Goal: Information Seeking & Learning: Learn about a topic

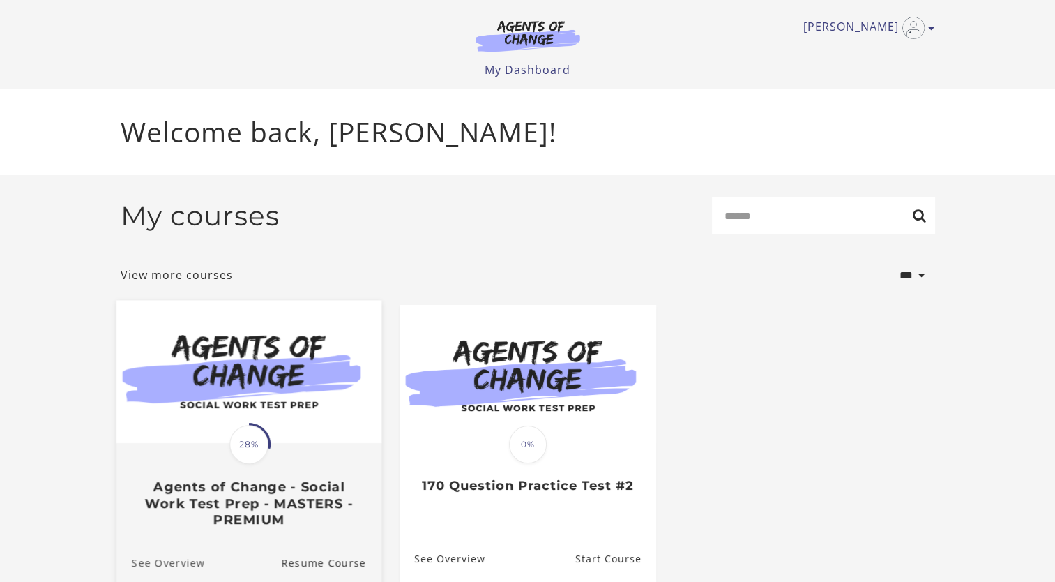
click at [170, 559] on link "See Overview" at bounding box center [160, 562] width 89 height 47
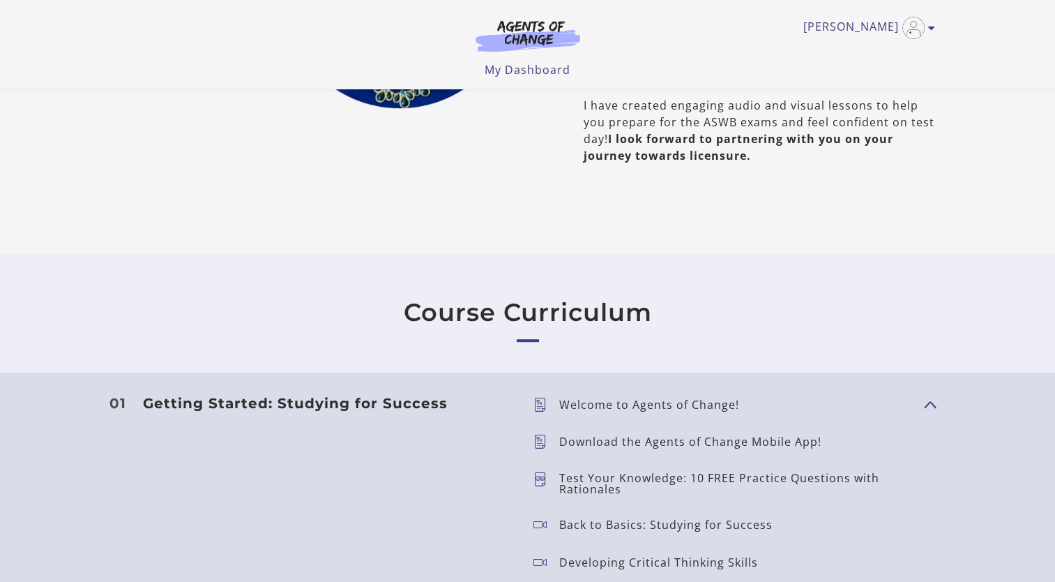
scroll to position [625, 0]
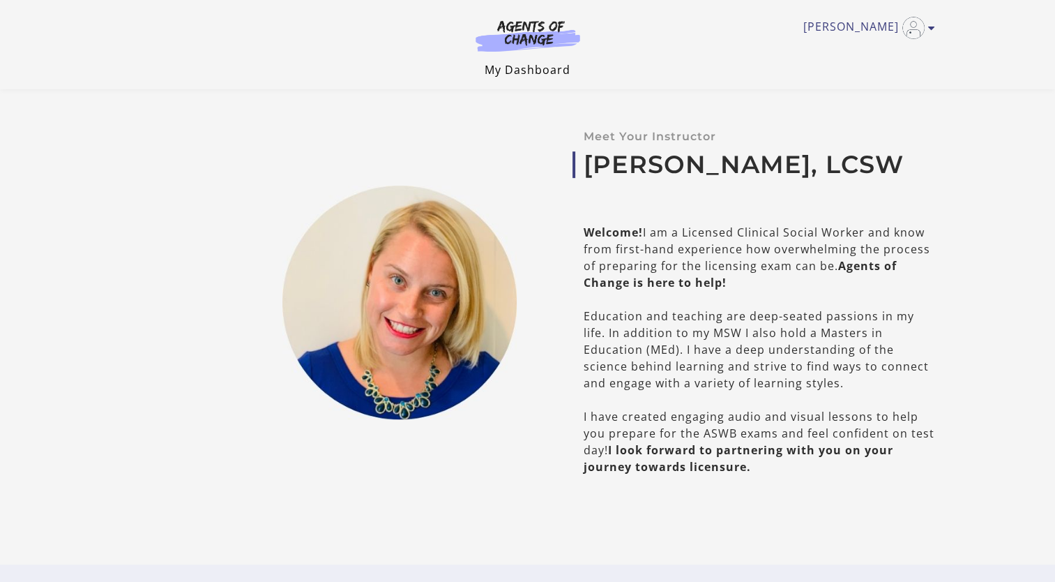
click at [532, 68] on link "My Dashboard" at bounding box center [528, 69] width 86 height 15
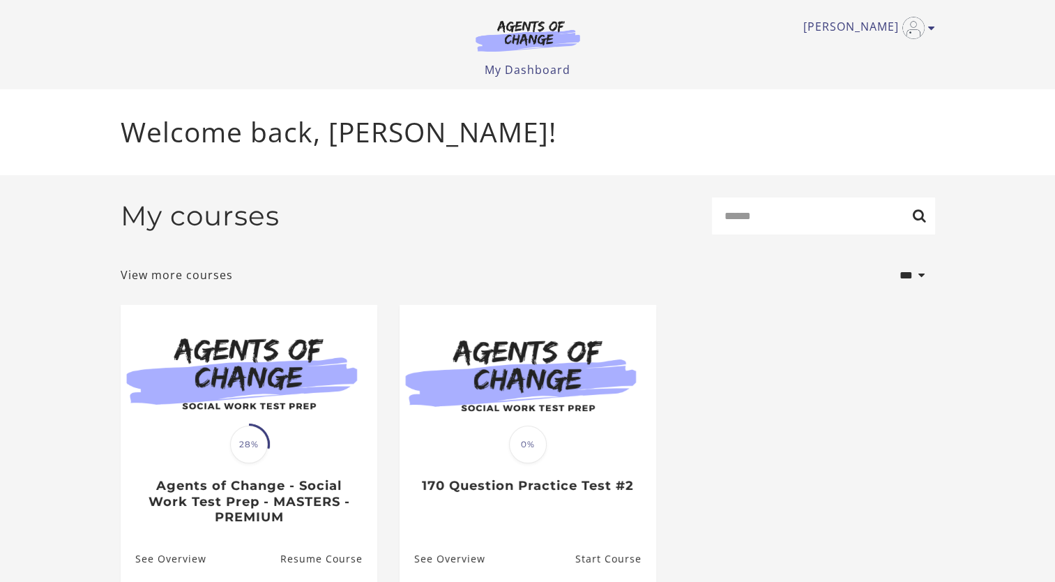
click at [886, 428] on ul "Translation missing: en.liquid.partials.dashboard_course_card.progress_descript…" at bounding box center [527, 454] width 837 height 299
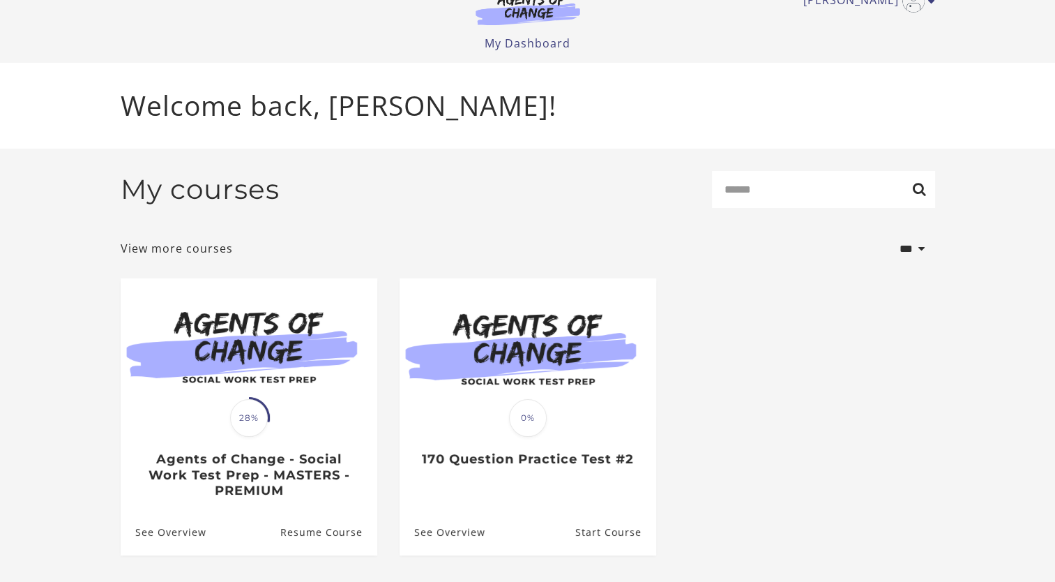
scroll to position [28, 0]
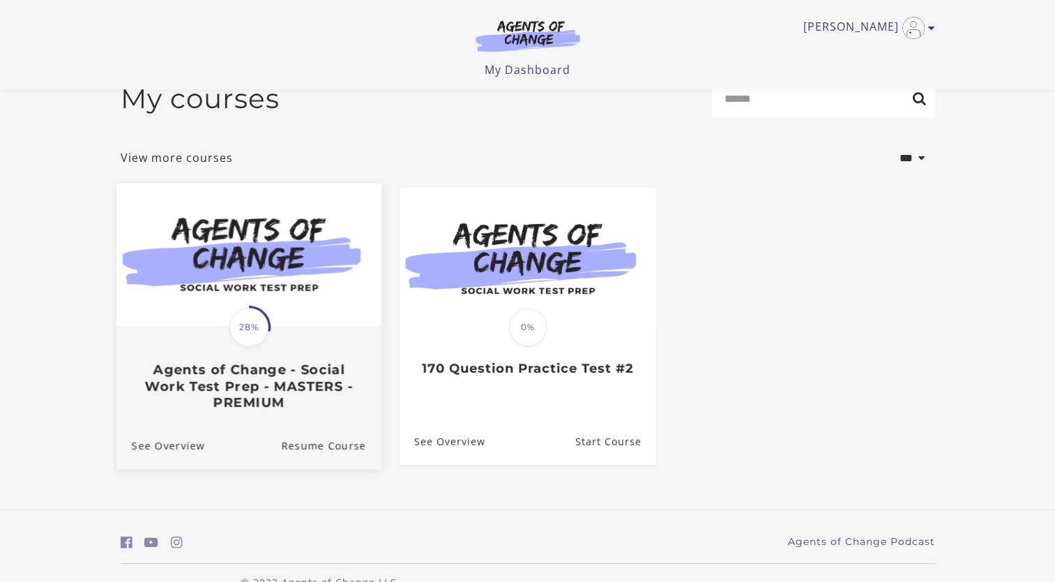
click at [321, 344] on div "Translation missing: en.liquid.partials.dashboard_course_card.progress_descript…" at bounding box center [248, 368] width 265 height 83
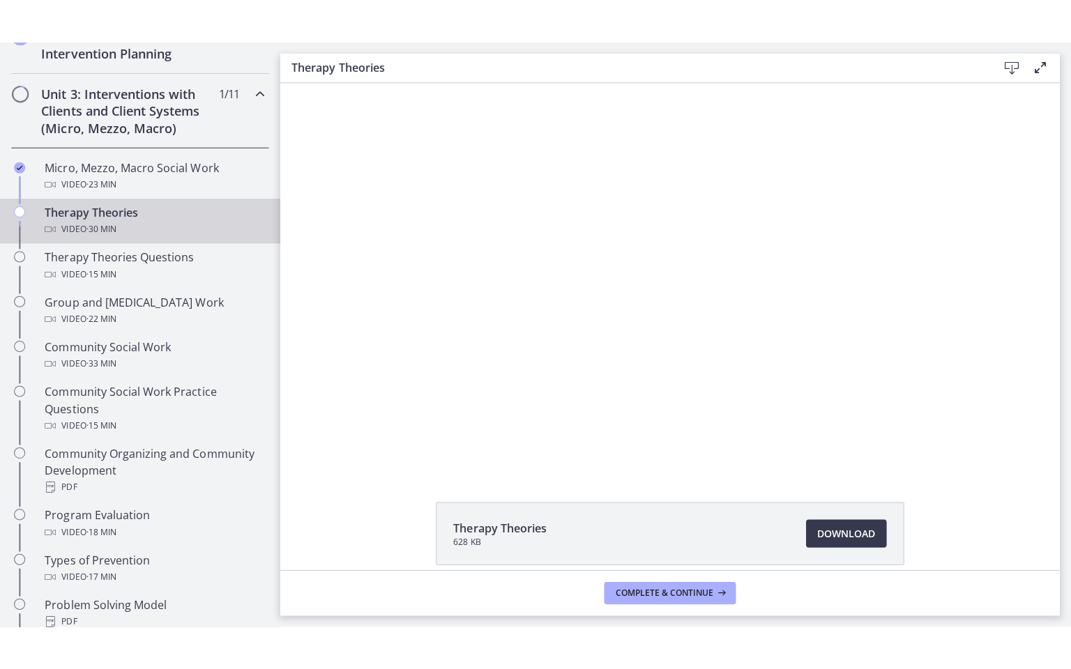
scroll to position [522, 0]
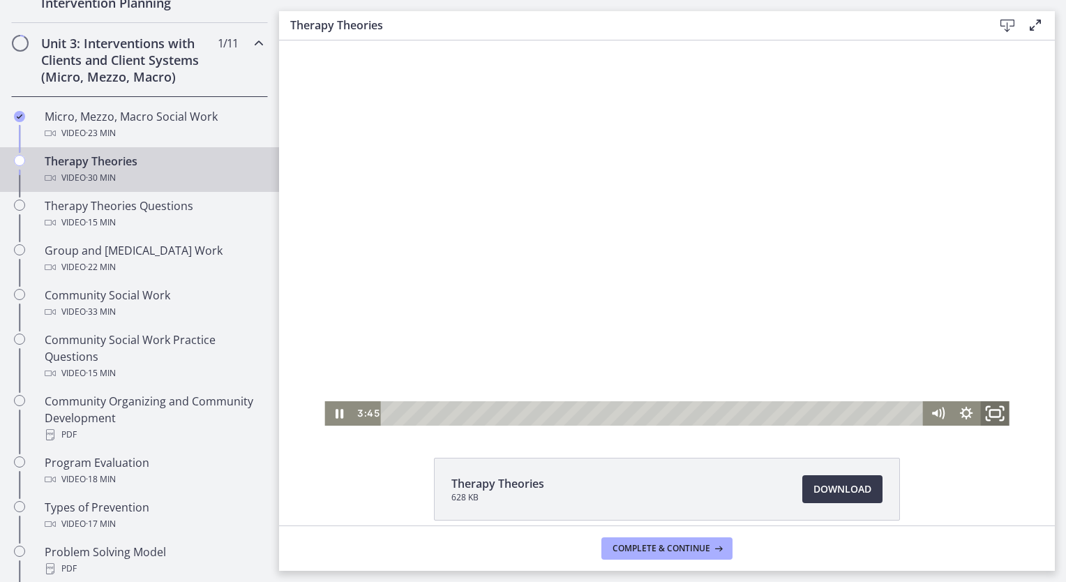
click at [990, 416] on rect "Fullscreen" at bounding box center [995, 413] width 10 height 7
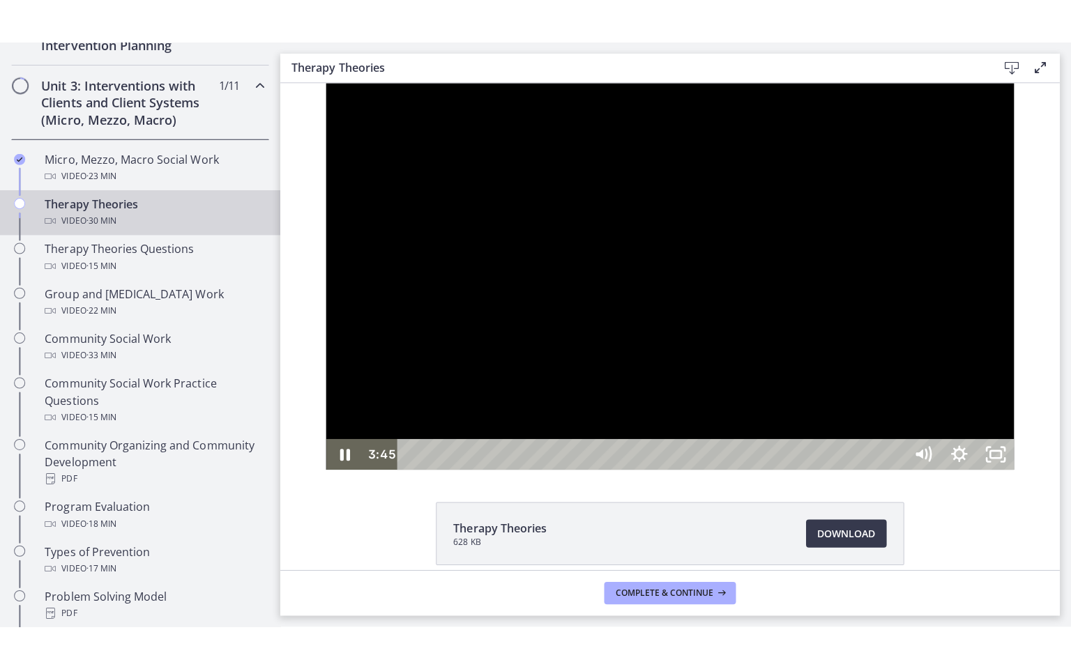
scroll to position [457, 0]
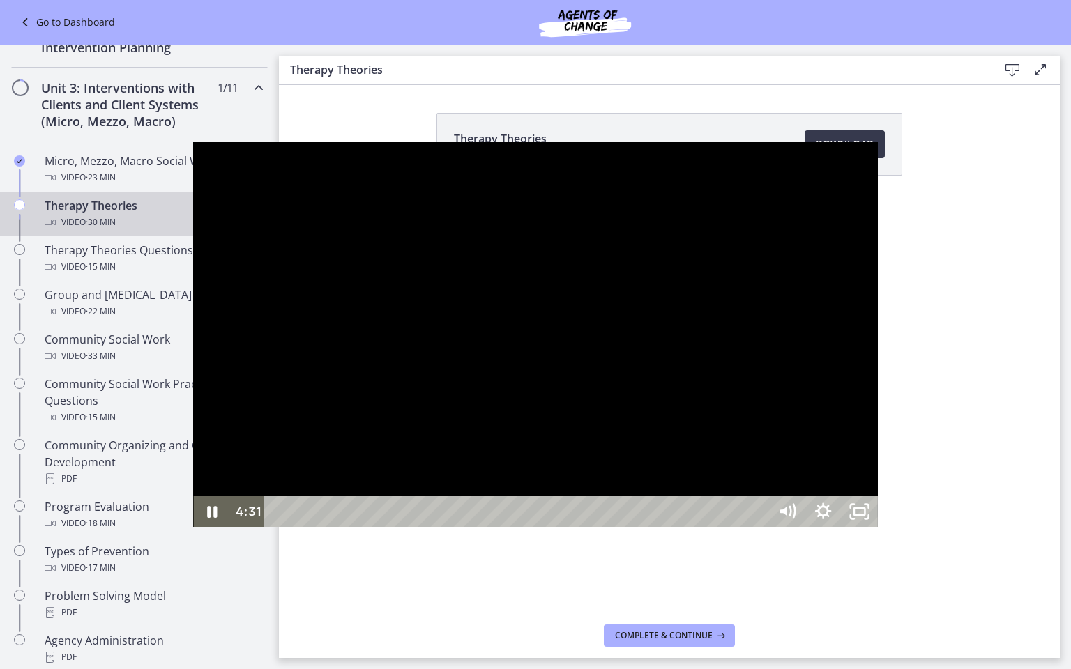
drag, startPoint x: 1004, startPoint y: 412, endPoint x: 879, endPoint y: 515, distance: 162.1
click at [877, 515] on div at bounding box center [535, 334] width 684 height 385
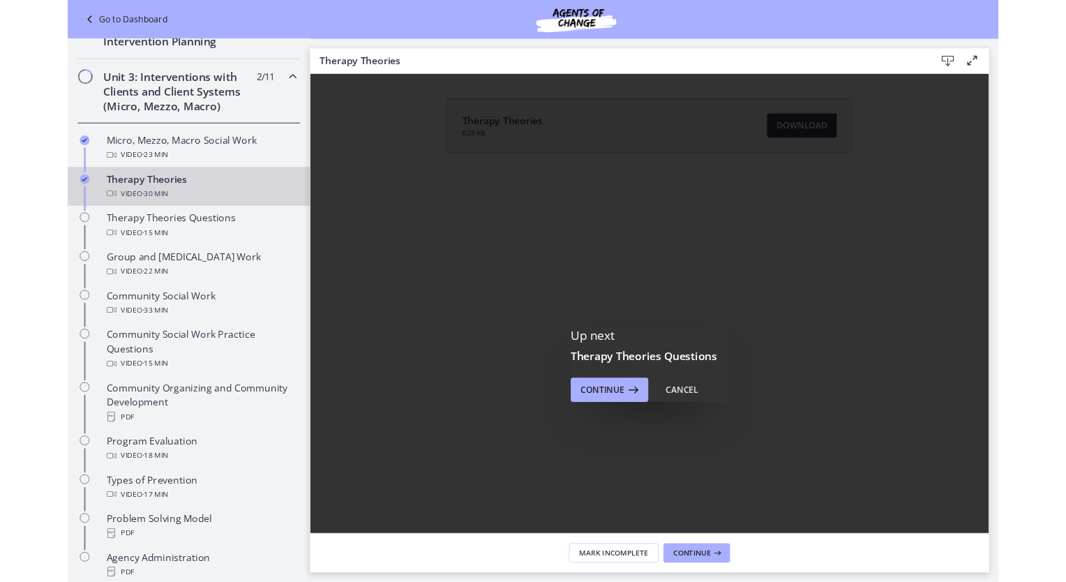
scroll to position [0, 0]
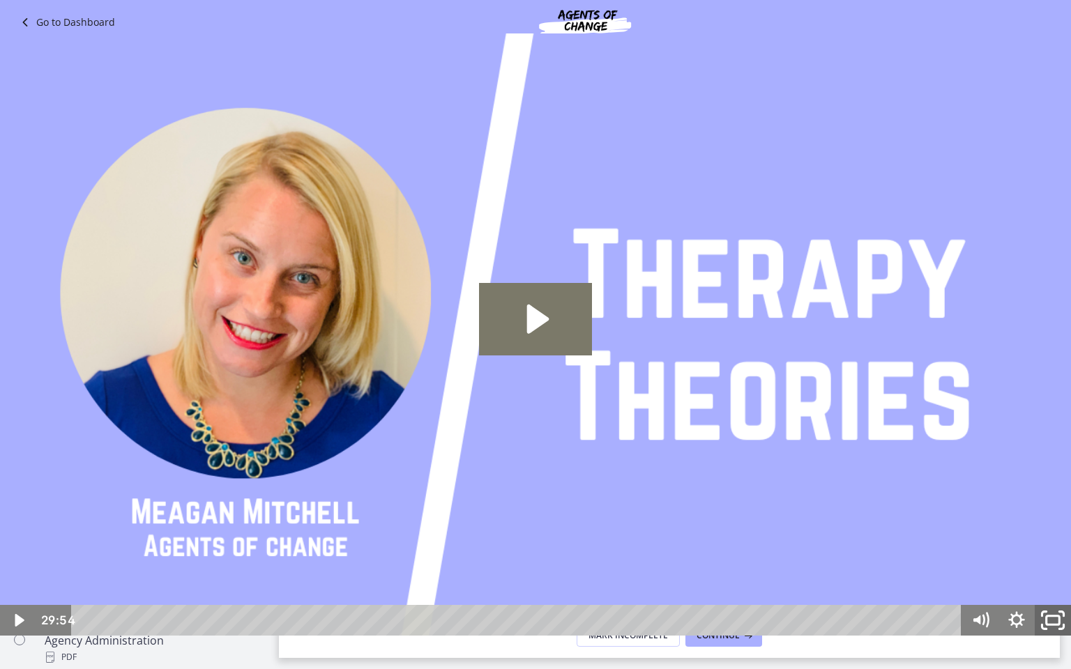
click at [1054, 581] on icon "Fullscreen" at bounding box center [1052, 621] width 43 height 37
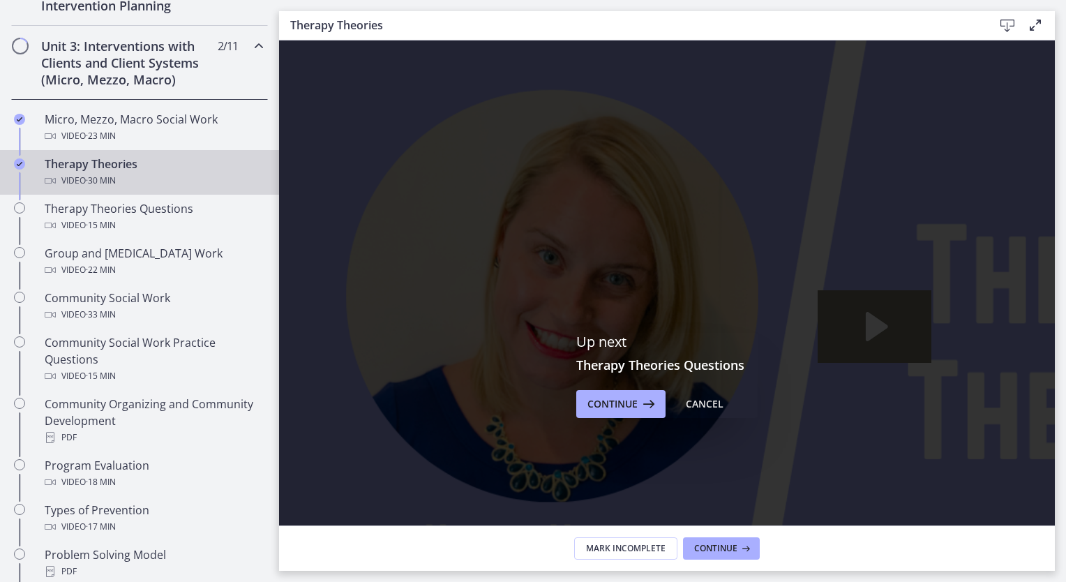
scroll to position [522, 0]
